Goal: Navigation & Orientation: Go to known website

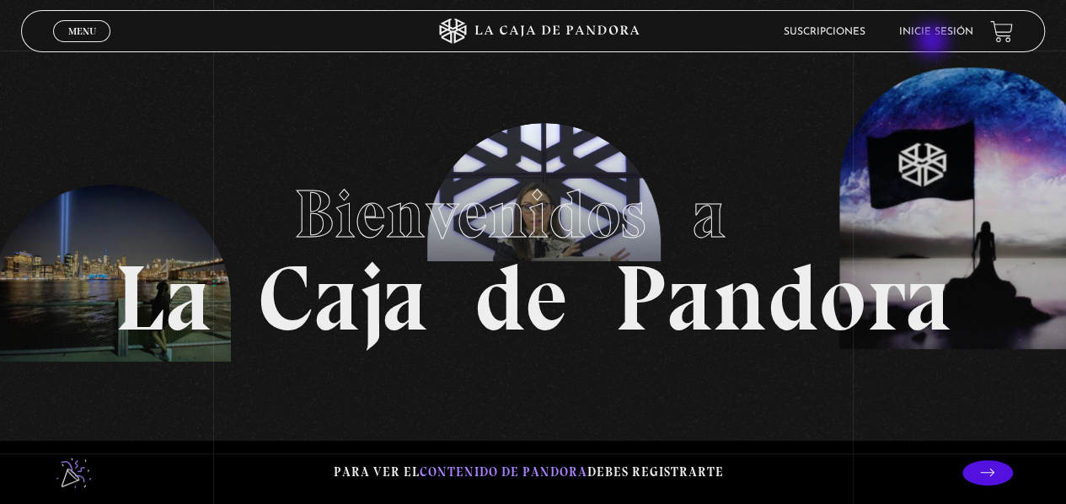
click at [933, 42] on li "Inicie sesión" at bounding box center [936, 32] width 74 height 26
click at [927, 24] on li "Inicie sesión" at bounding box center [936, 32] width 74 height 26
click at [932, 29] on link "Inicie sesión" at bounding box center [936, 32] width 74 height 10
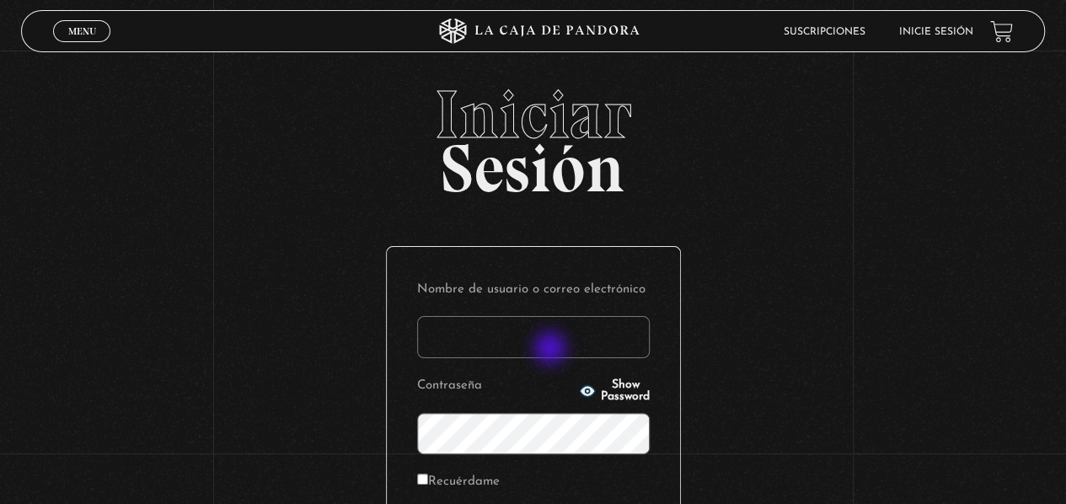
drag, startPoint x: 551, startPoint y: 314, endPoint x: 552, endPoint y: 350, distance: 35.4
click at [552, 350] on p "Nombre de usuario o correo electrónico" at bounding box center [533, 318] width 232 height 82
click at [552, 350] on input "Nombre de usuario o correo electrónico" at bounding box center [533, 337] width 232 height 42
type input "naty_juarez14@hotmail.com"
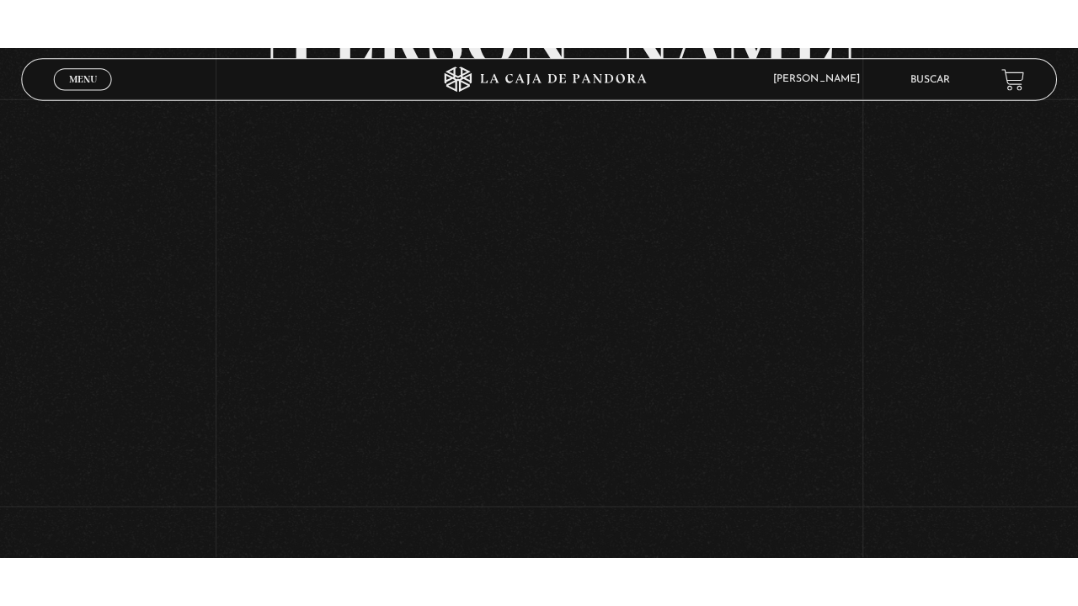
scroll to position [184, 0]
